Goal: Find specific page/section: Find specific page/section

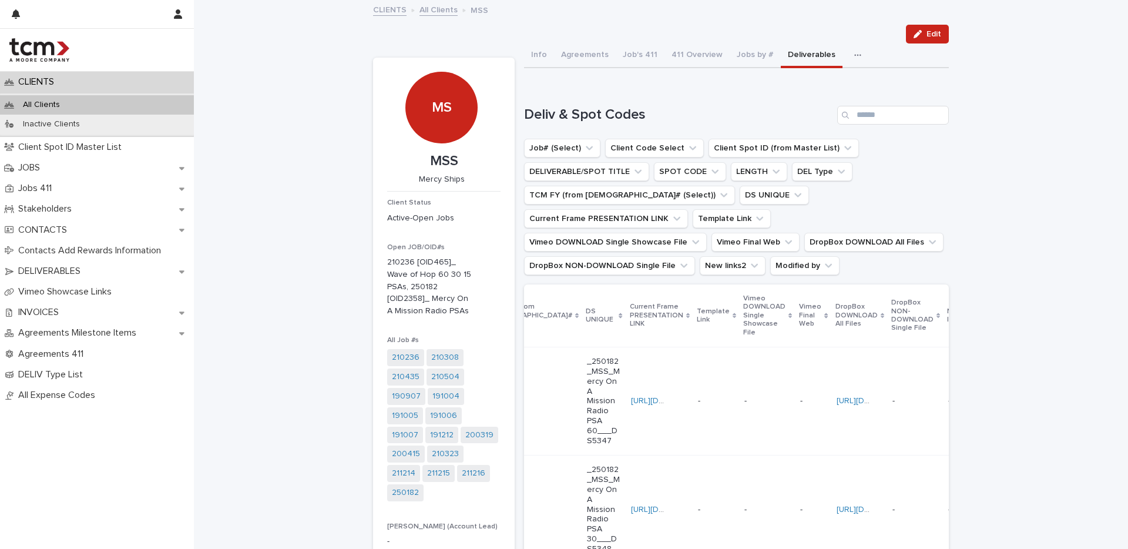
click at [26, 80] on p "CLIENTS" at bounding box center [39, 81] width 50 height 11
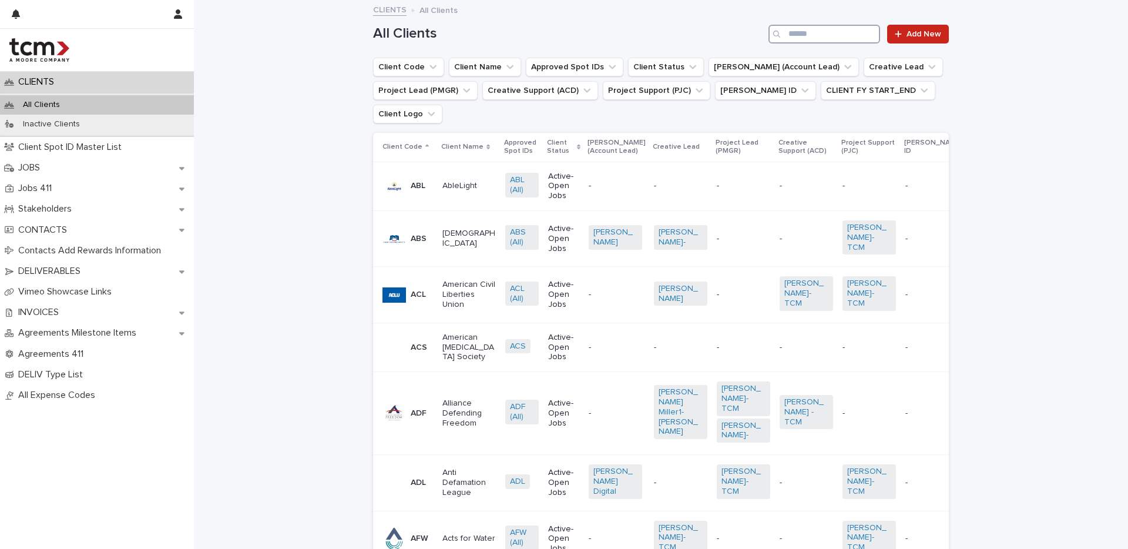
click at [805, 37] on input "Search" at bounding box center [824, 34] width 112 height 19
type input "***"
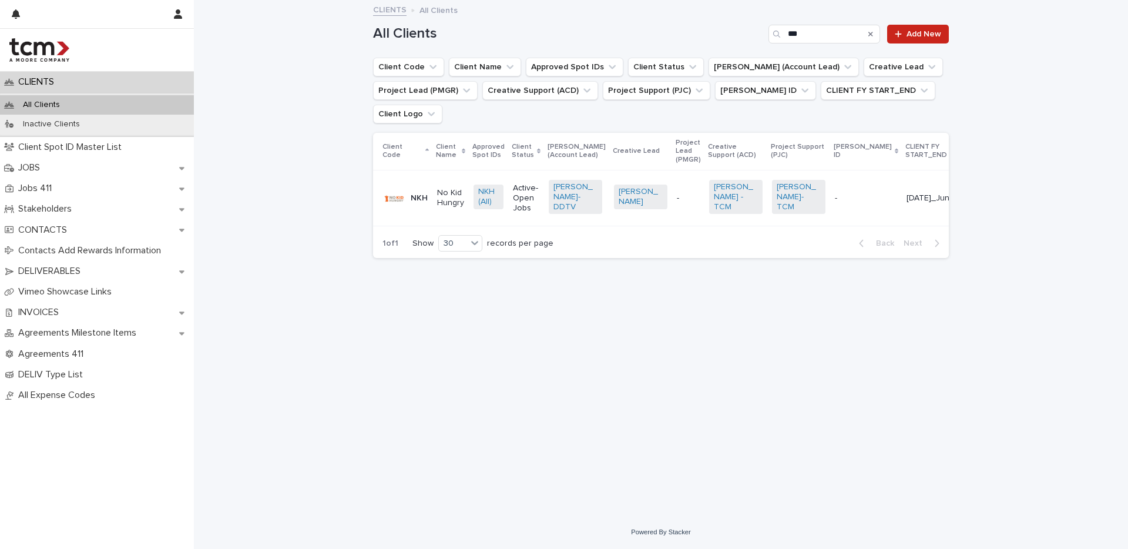
click at [402, 195] on div at bounding box center [393, 197] width 23 height 23
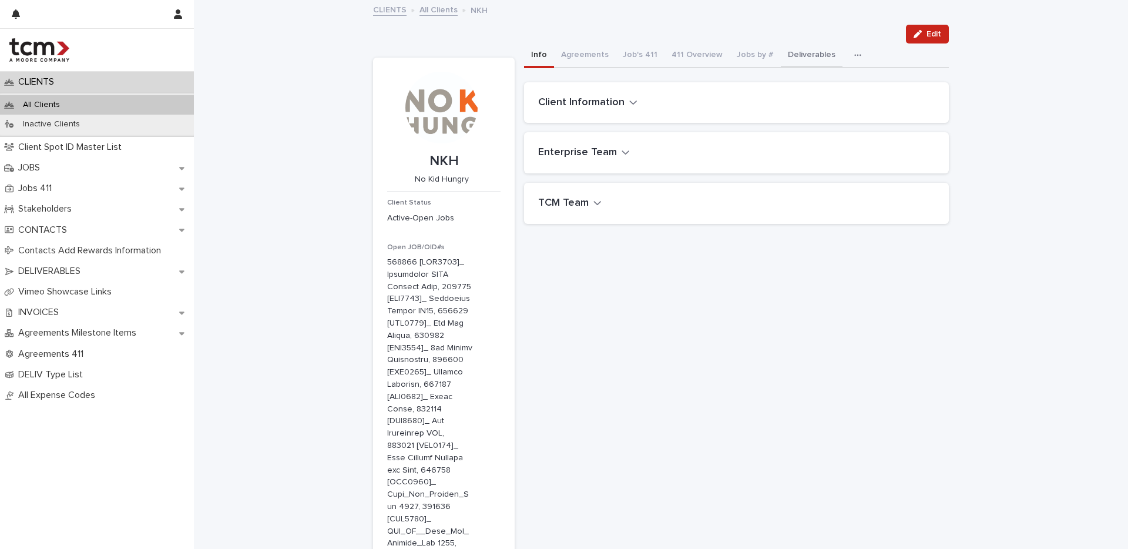
click at [794, 55] on button "Deliverables" at bounding box center [812, 55] width 62 height 25
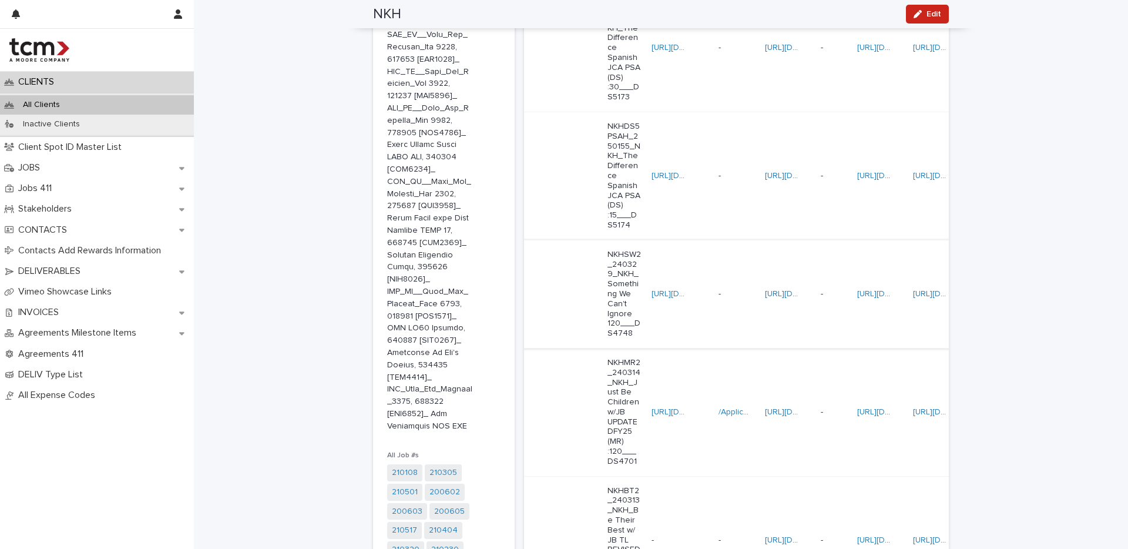
scroll to position [0, 367]
